Goal: Check status: Check status

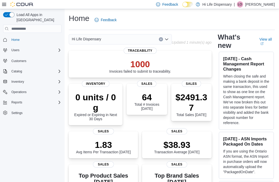
click at [4, 4] on icon at bounding box center [4, 4] width 4 height 3
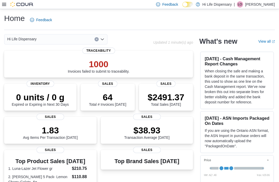
click at [3, 6] on icon at bounding box center [4, 4] width 4 height 4
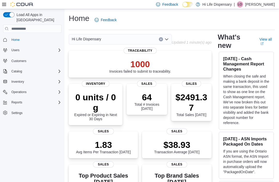
click at [57, 100] on icon "Complex example" at bounding box center [59, 102] width 4 height 4
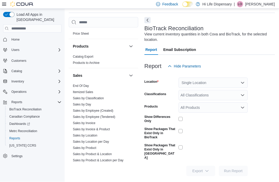
scroll to position [299, 0]
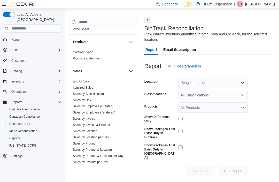
click at [84, 82] on link "End Of Day" at bounding box center [81, 82] width 16 height 4
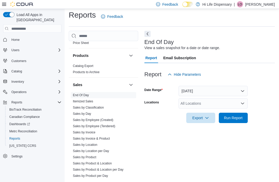
scroll to position [12, 0]
click at [241, 115] on span "Run Report" at bounding box center [233, 117] width 19 height 5
